Goal: Task Accomplishment & Management: Complete application form

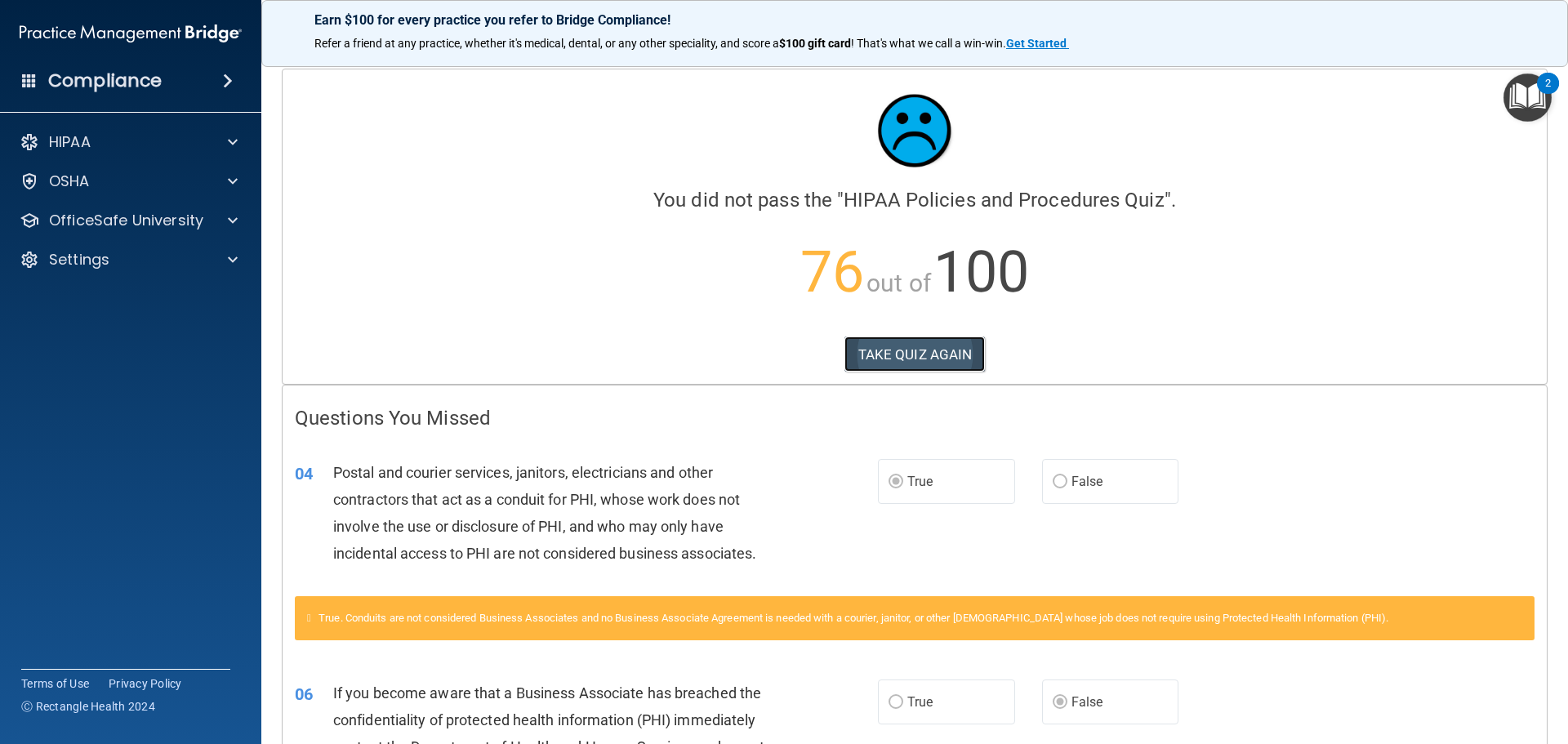
click at [907, 360] on button "TAKE QUIZ AGAIN" at bounding box center [915, 355] width 142 height 36
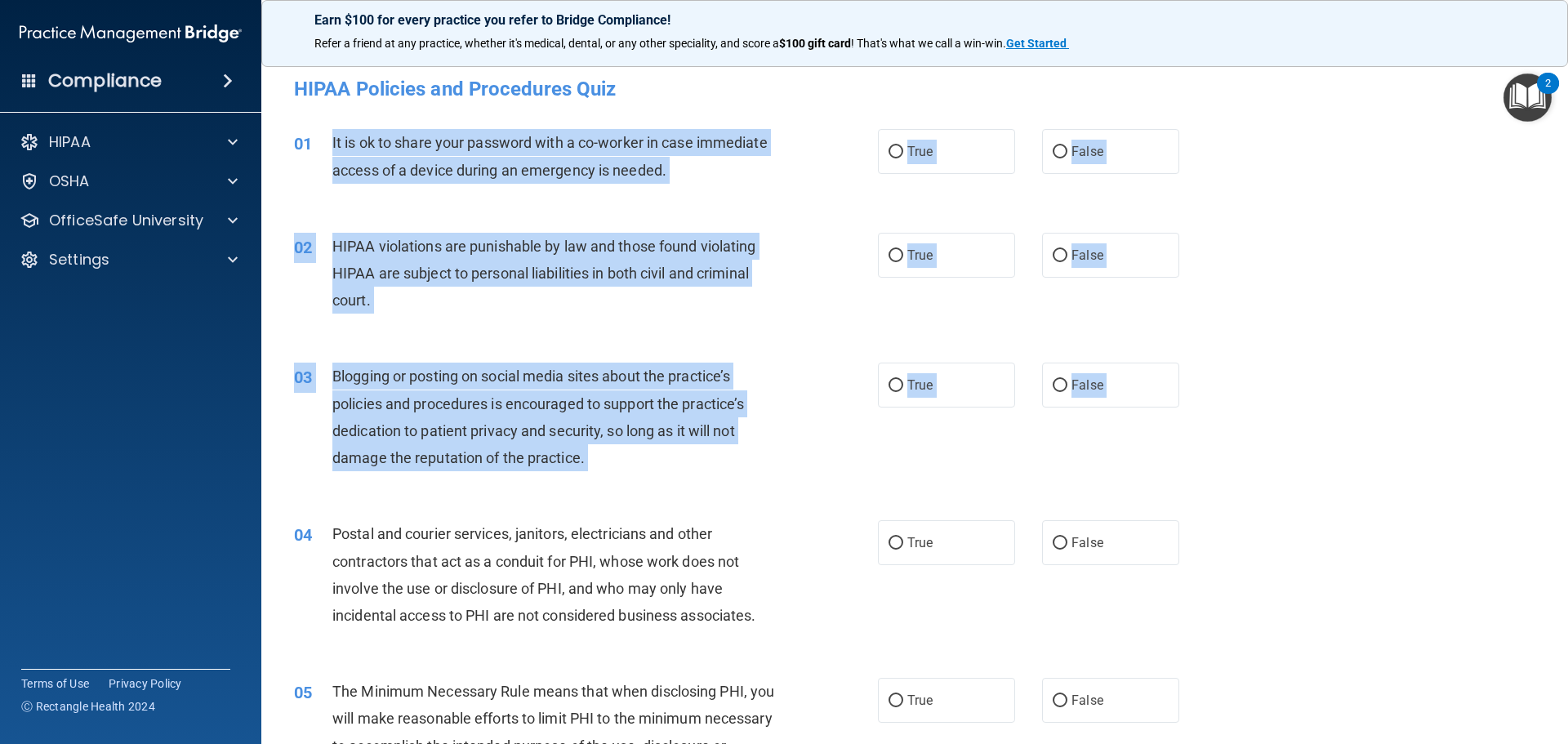
drag, startPoint x: 333, startPoint y: 142, endPoint x: 708, endPoint y: 512, distance: 526.8
click at [821, 498] on div "03 Blogging or posting on social media sites about the practice’s policies and …" at bounding box center [915, 421] width 1266 height 158
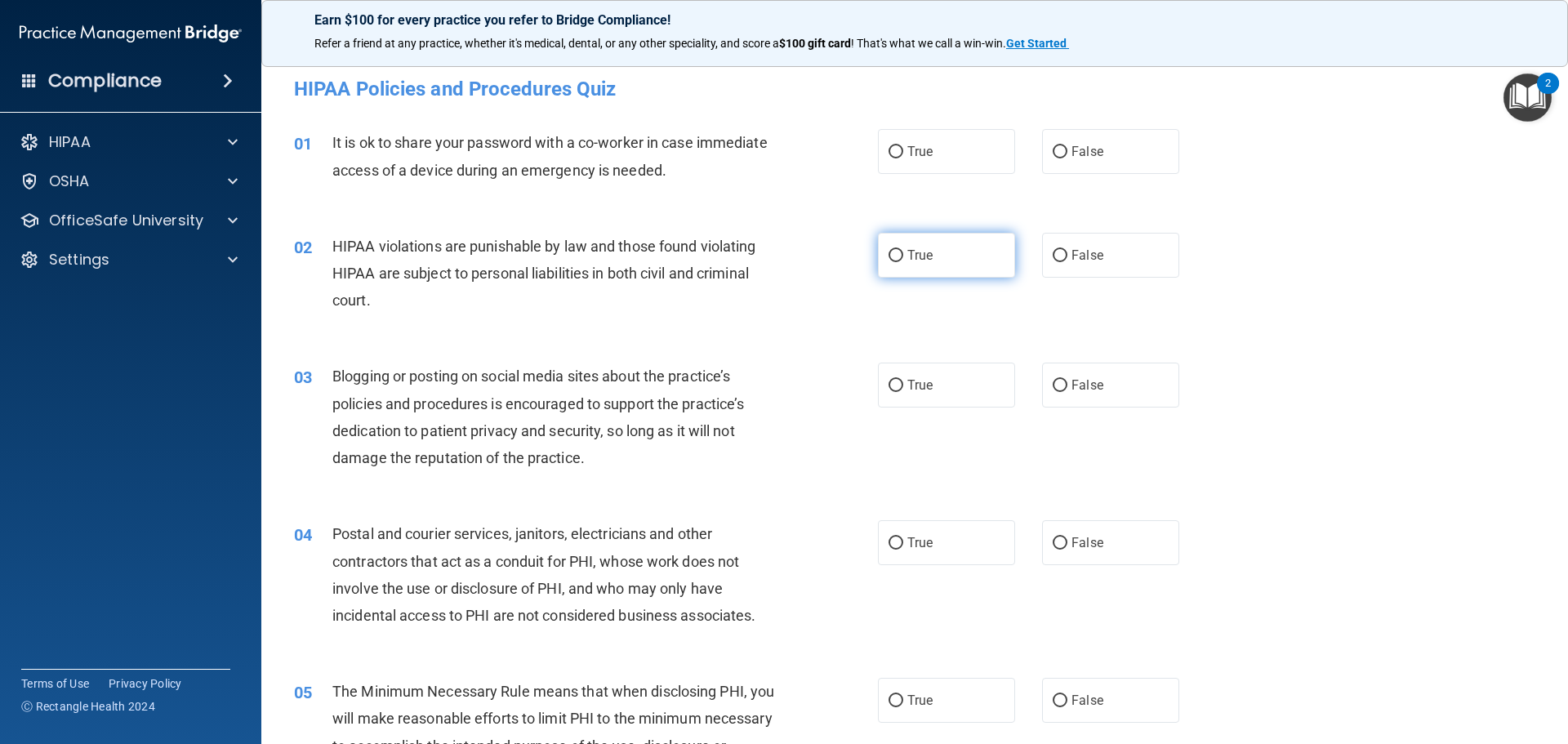
click at [889, 254] on input "True" at bounding box center [895, 256] width 14 height 12
radio input "true"
click at [1053, 154] on input "False" at bounding box center [1060, 152] width 14 height 12
radio input "true"
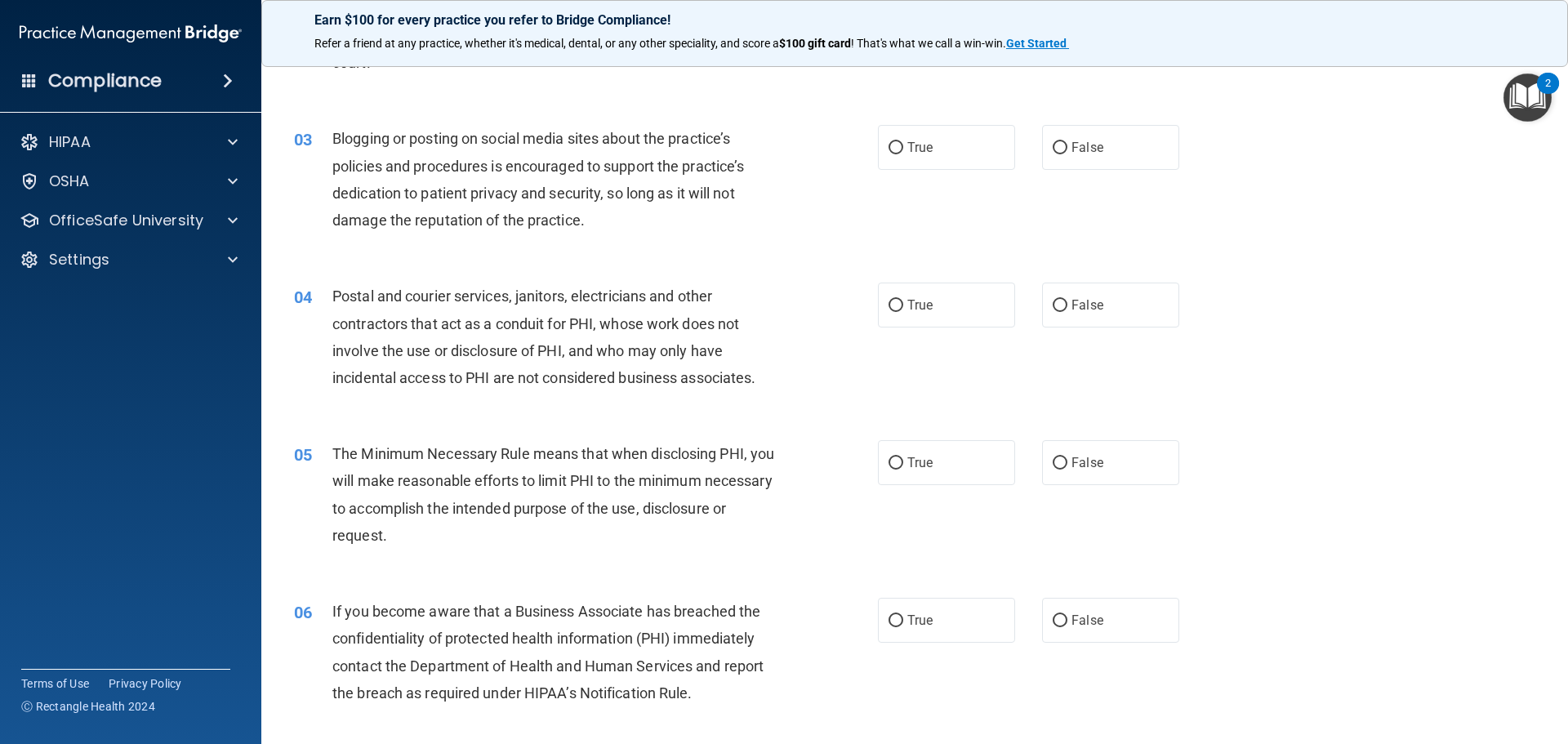
scroll to position [245, 0]
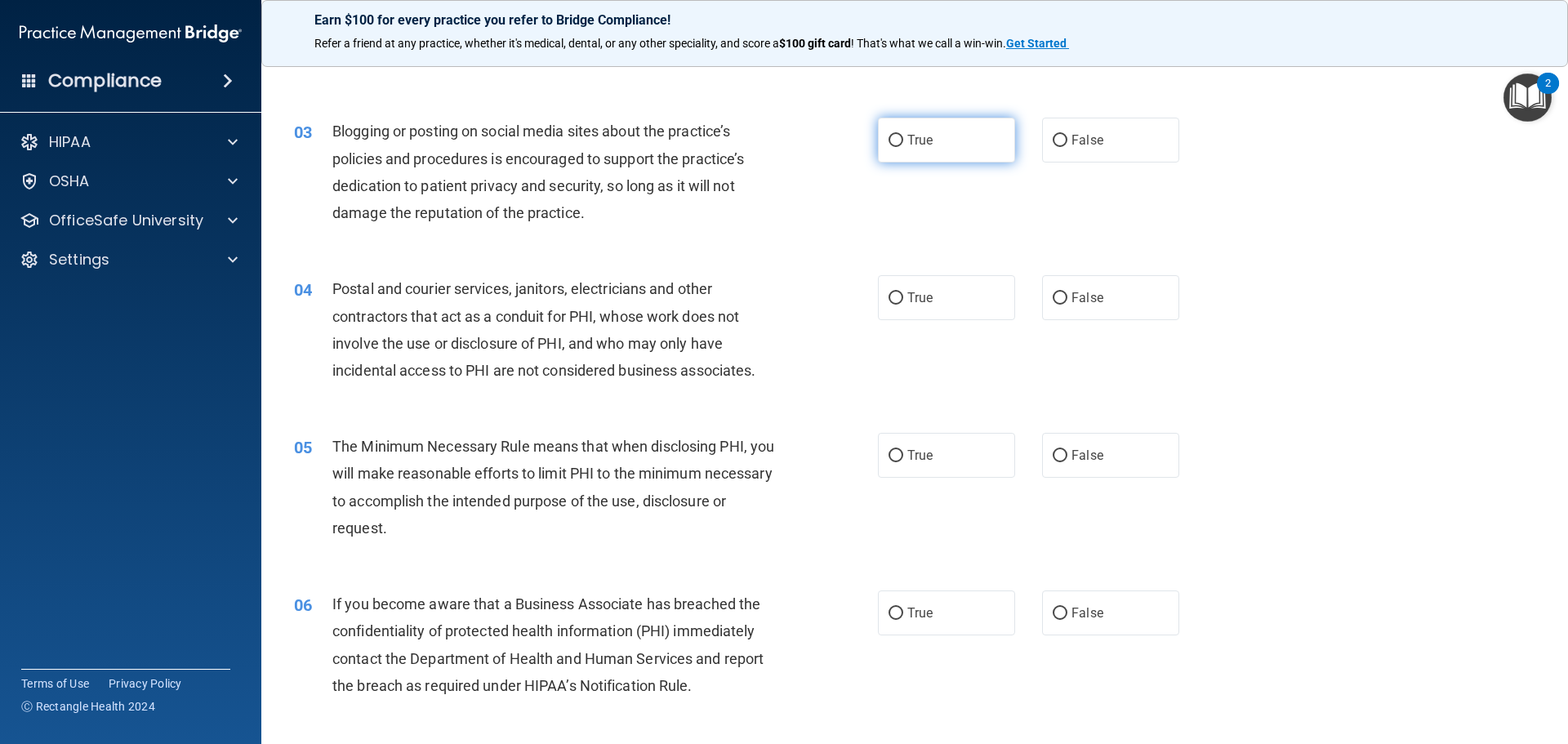
click at [910, 141] on span "True" at bounding box center [920, 140] width 25 height 15
click at [904, 141] on input "True" at bounding box center [895, 141] width 14 height 12
radio input "true"
click at [888, 298] on input "True" at bounding box center [895, 299] width 14 height 12
radio input "true"
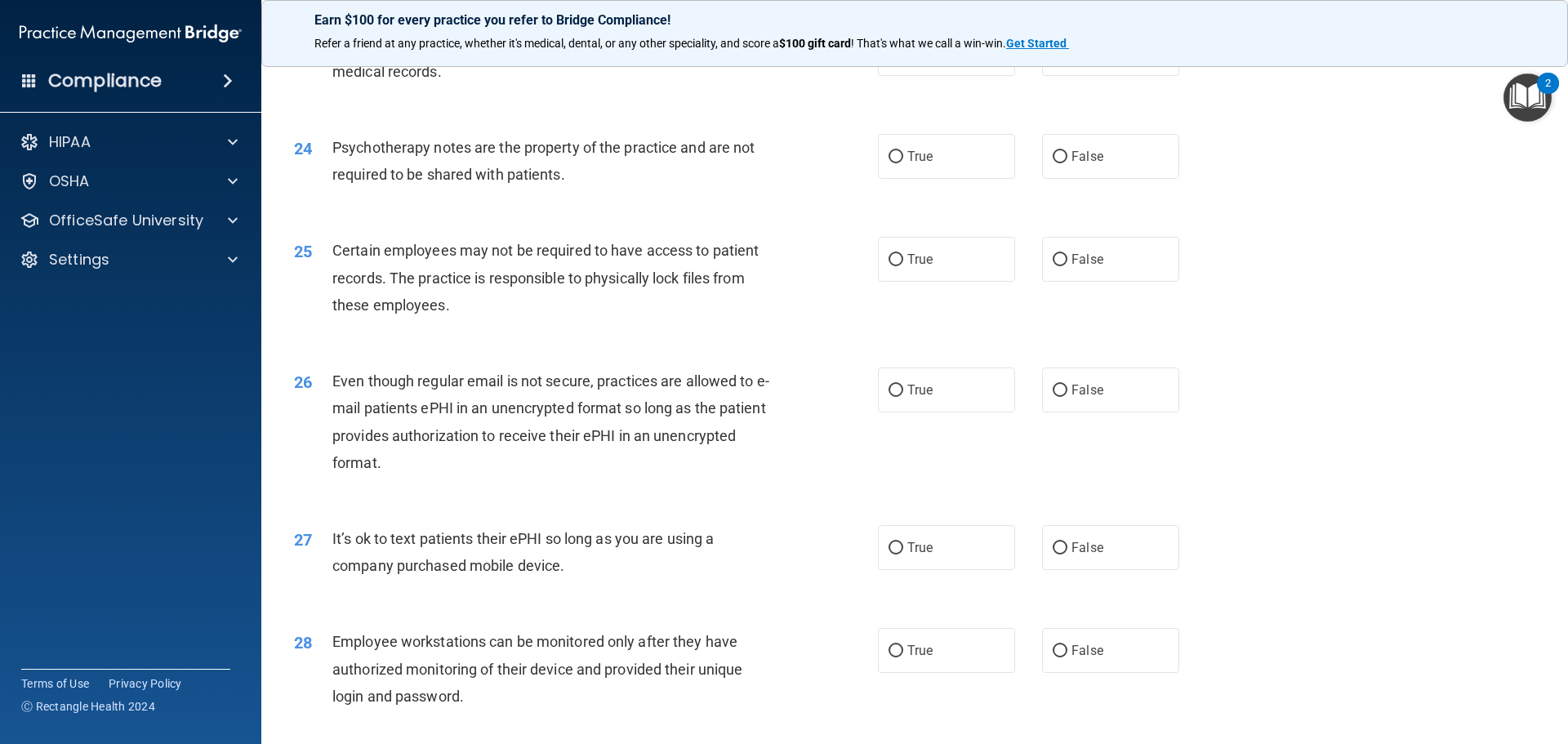
scroll to position [3355, 0]
